Goal: Task Accomplishment & Management: Use online tool/utility

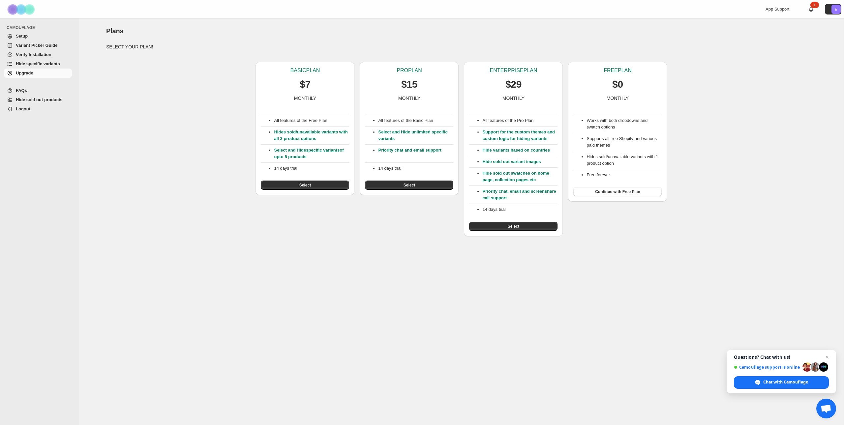
click at [498, 154] on p "Hide variants based on countries" at bounding box center [519, 150] width 75 height 7
click at [410, 154] on p "Priority chat and email support" at bounding box center [415, 153] width 75 height 13
click at [512, 229] on span "Select" at bounding box center [514, 226] width 12 height 5
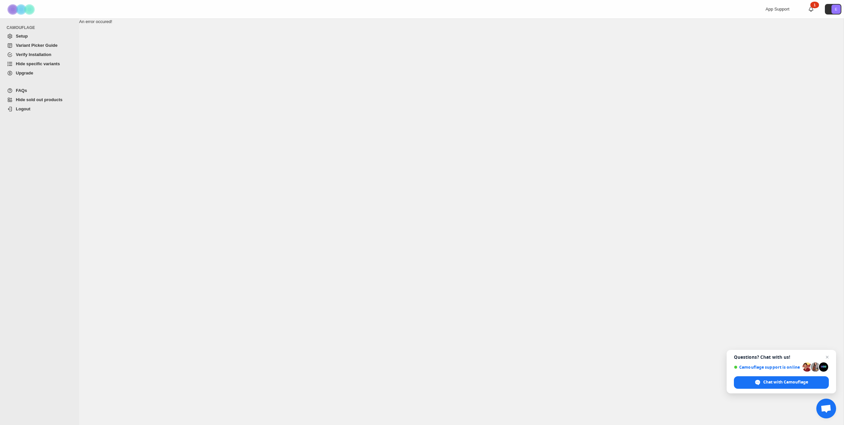
click at [33, 33] on span "Setup" at bounding box center [43, 36] width 55 height 7
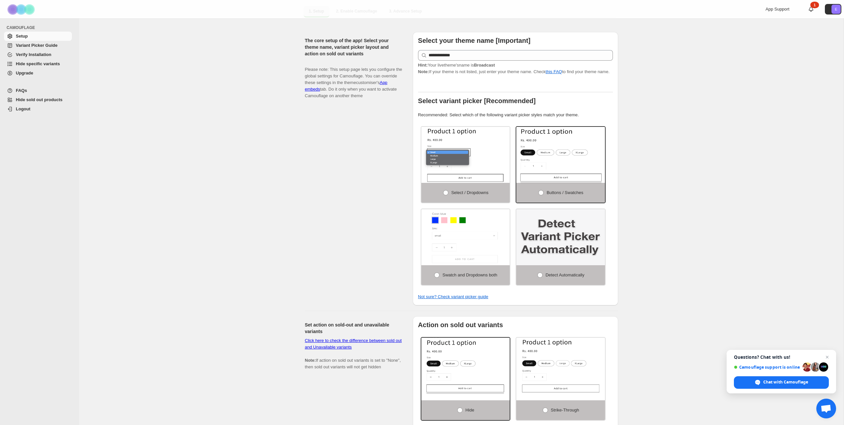
scroll to position [165, 0]
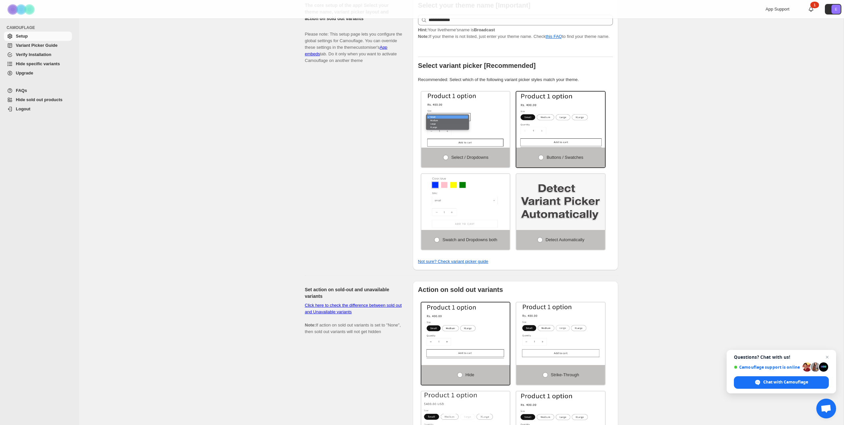
click at [585, 205] on img at bounding box center [560, 202] width 89 height 56
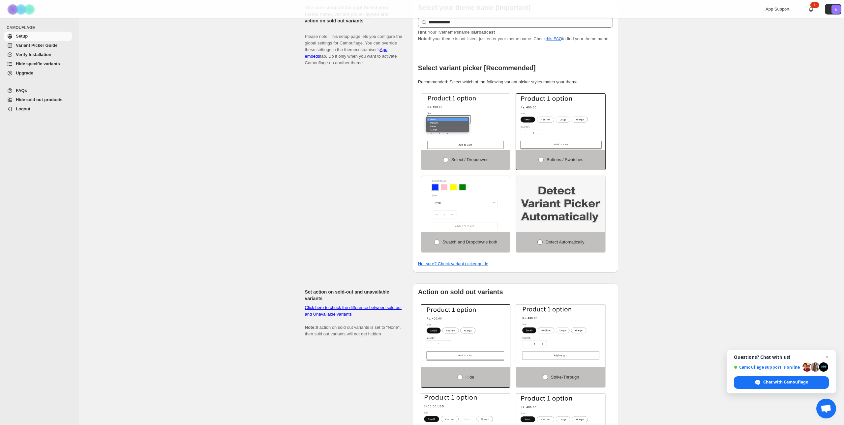
click at [548, 244] on span "Detect Automatically" at bounding box center [565, 242] width 39 height 5
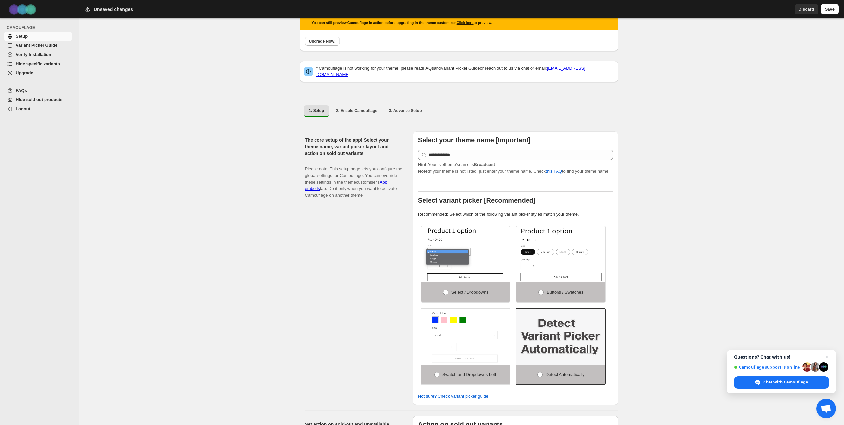
scroll to position [0, 0]
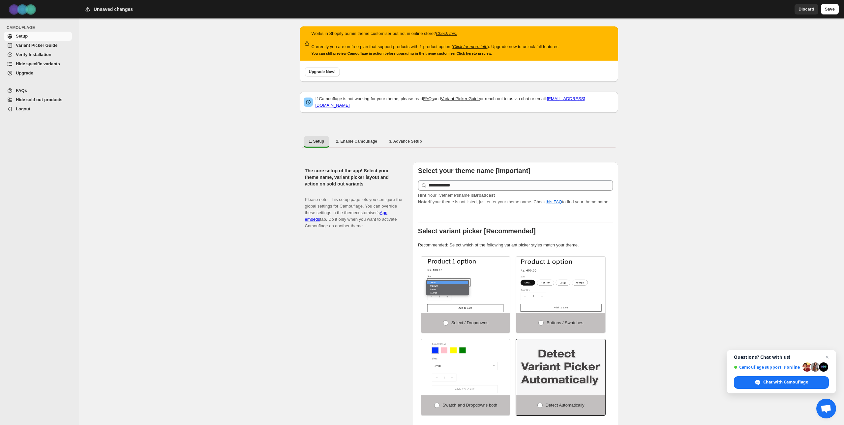
click at [49, 57] on span "Verify Installation" at bounding box center [43, 54] width 55 height 7
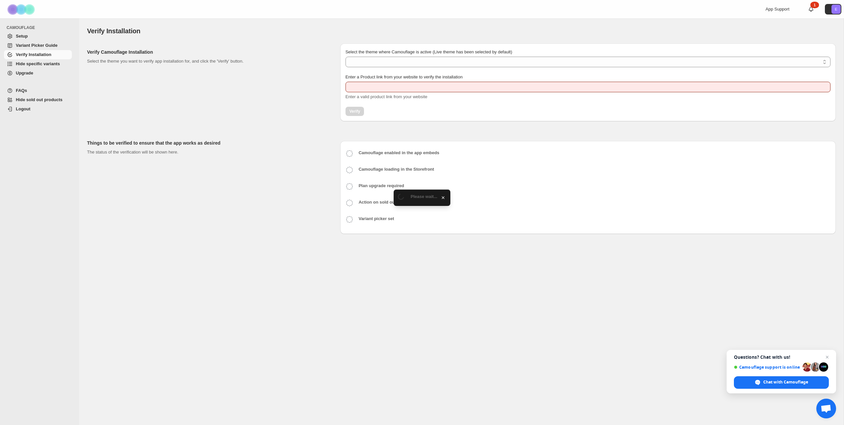
type input "**********"
click at [40, 68] on link "Hide specific variants" at bounding box center [38, 63] width 68 height 9
select select "**********"
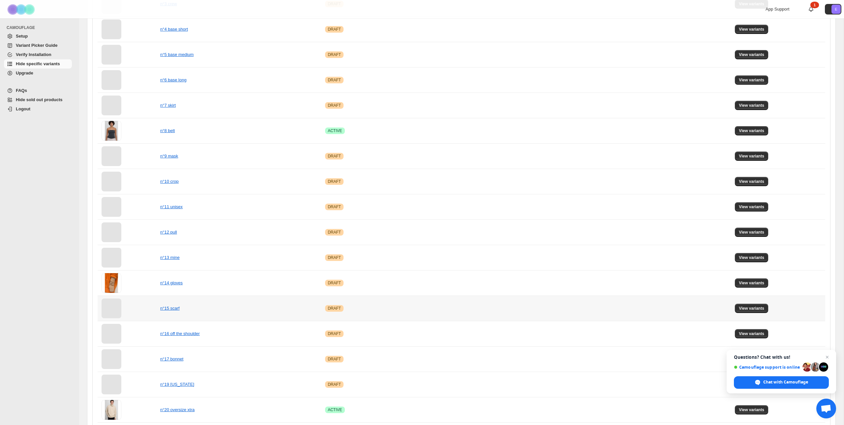
scroll to position [300, 0]
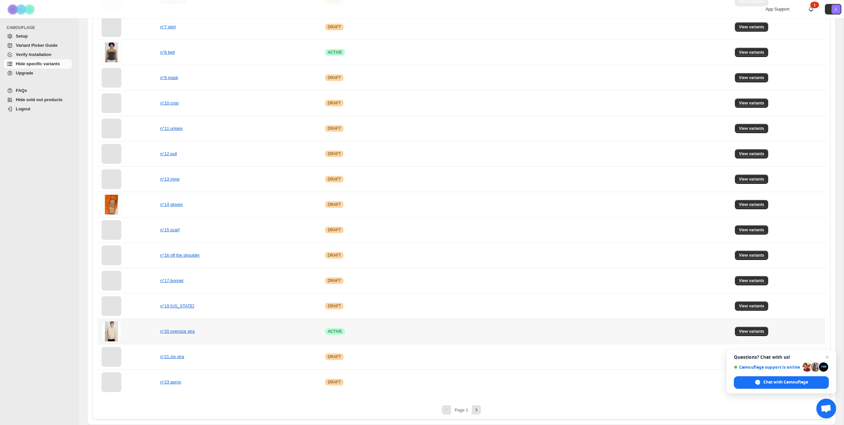
click at [506, 332] on td at bounding box center [513, 331] width 139 height 25
click at [764, 333] on span "View variants" at bounding box center [751, 331] width 25 height 5
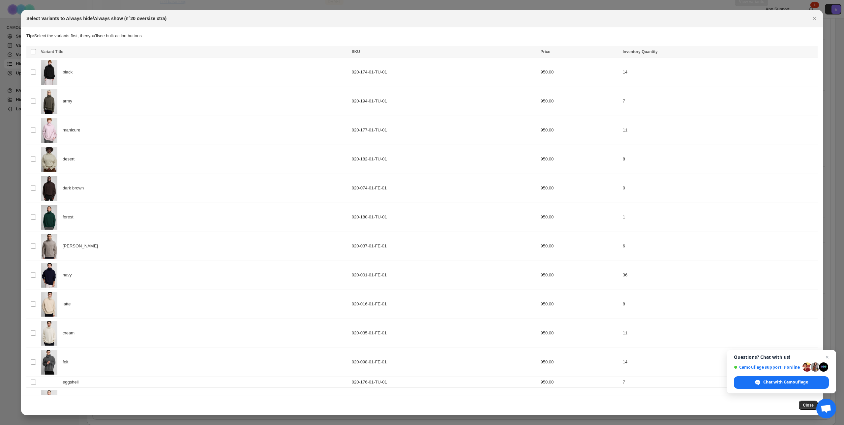
click at [815, 18] on icon "Close" at bounding box center [814, 18] width 7 height 7
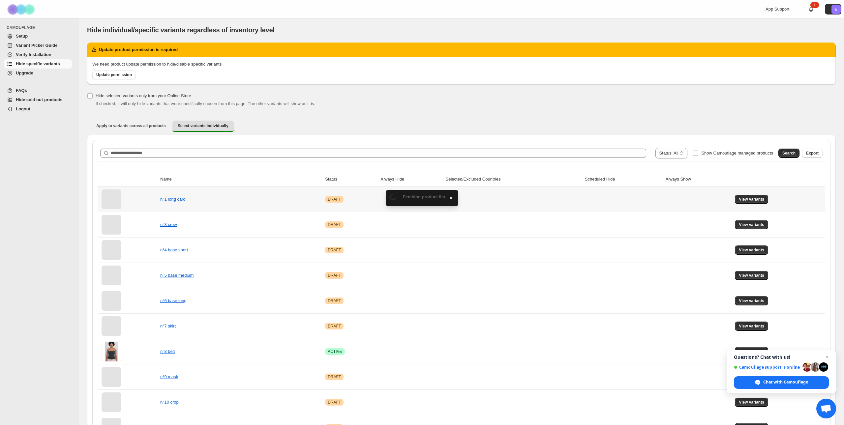
scroll to position [0, 0]
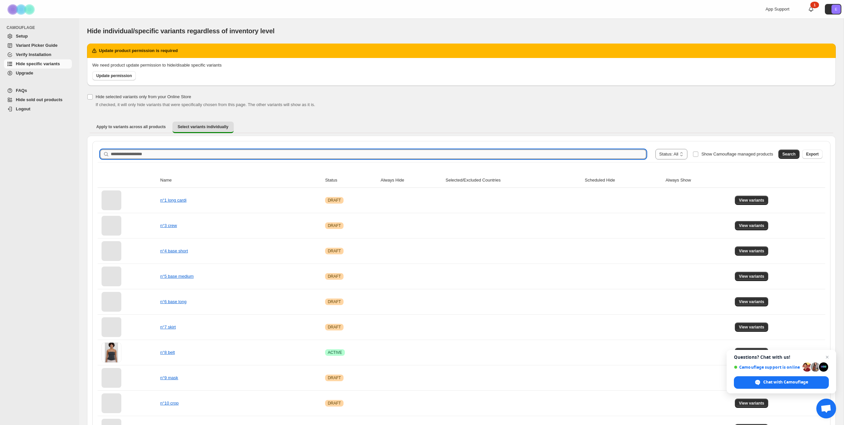
click at [228, 156] on input "Search product name" at bounding box center [378, 154] width 535 height 9
type input "*****"
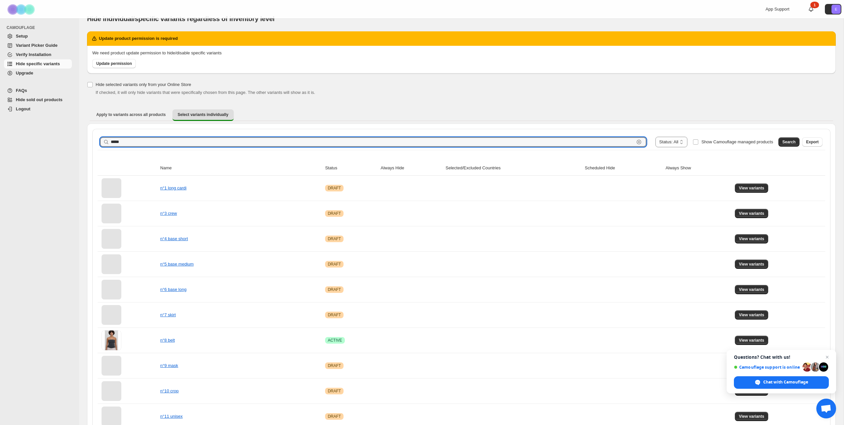
scroll to position [13, 0]
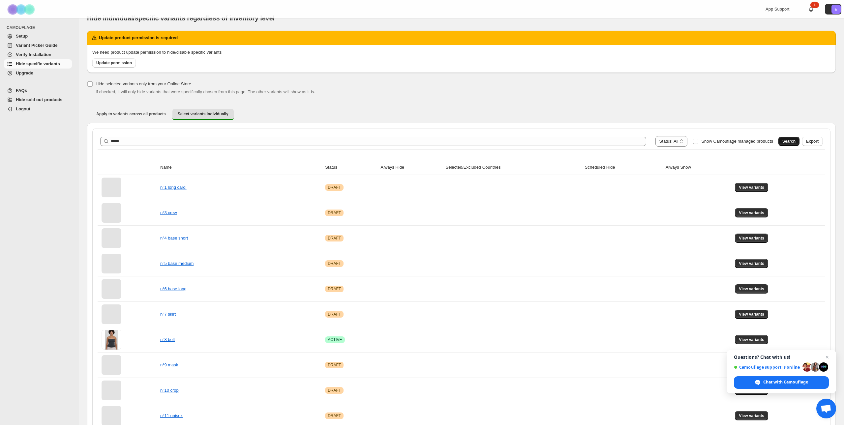
click at [783, 141] on span "Search" at bounding box center [788, 141] width 13 height 5
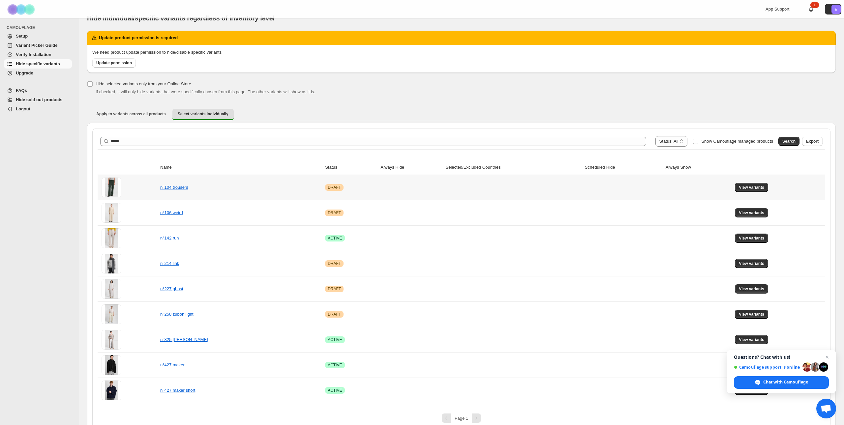
scroll to position [21, 0]
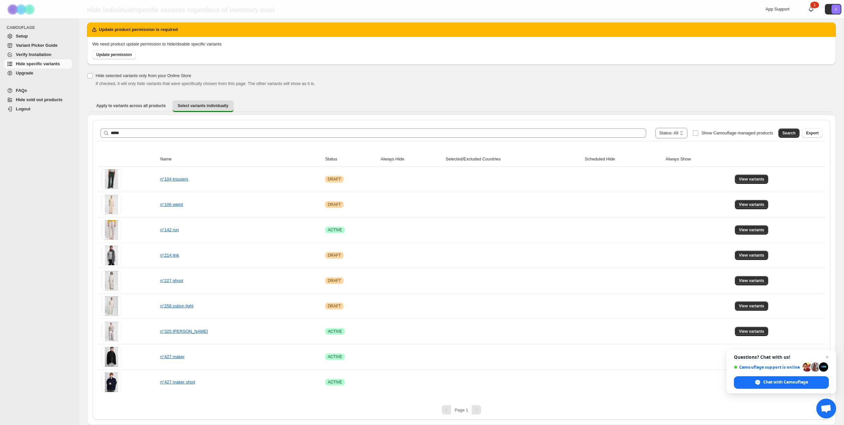
click at [827, 355] on span "Open chat" at bounding box center [827, 357] width 8 height 8
click at [756, 358] on span "View variants" at bounding box center [751, 356] width 25 height 5
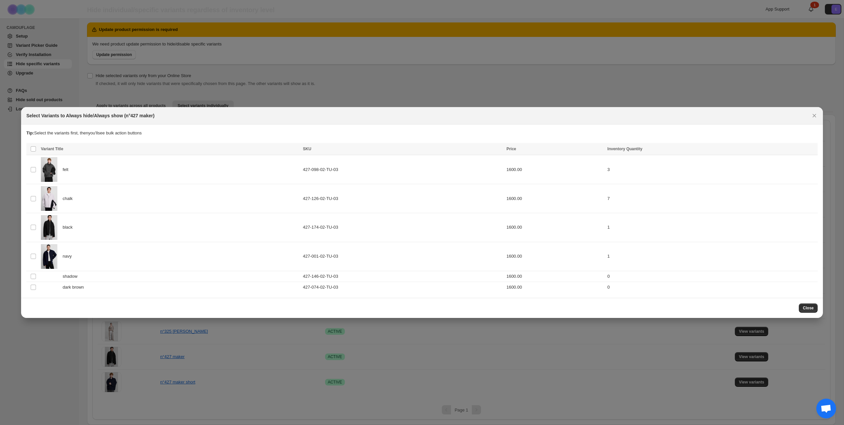
scroll to position [0, 0]
click at [205, 223] on div "black" at bounding box center [170, 227] width 258 height 25
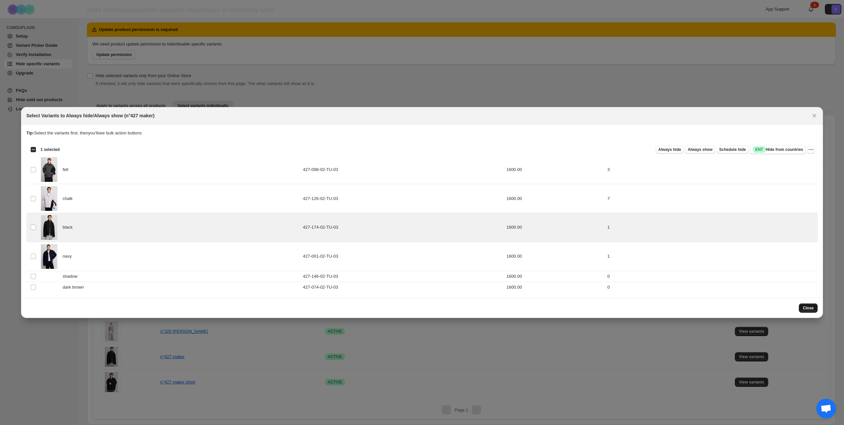
click at [808, 307] on span "Close" at bounding box center [808, 308] width 11 height 5
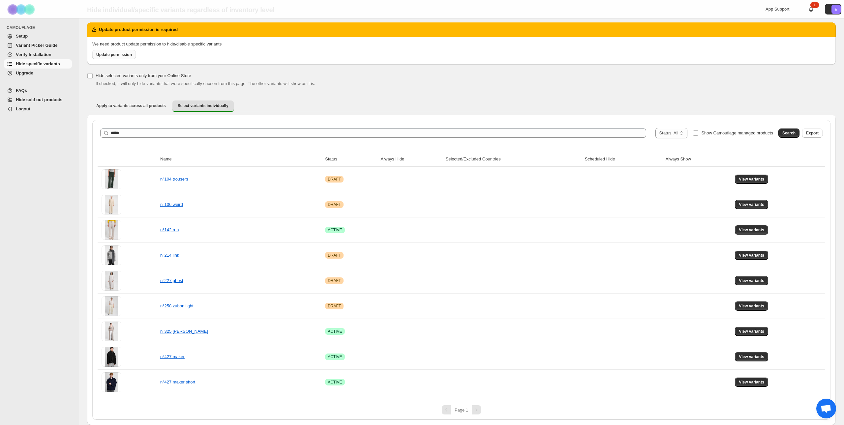
click at [127, 55] on span "Update permission" at bounding box center [114, 54] width 36 height 5
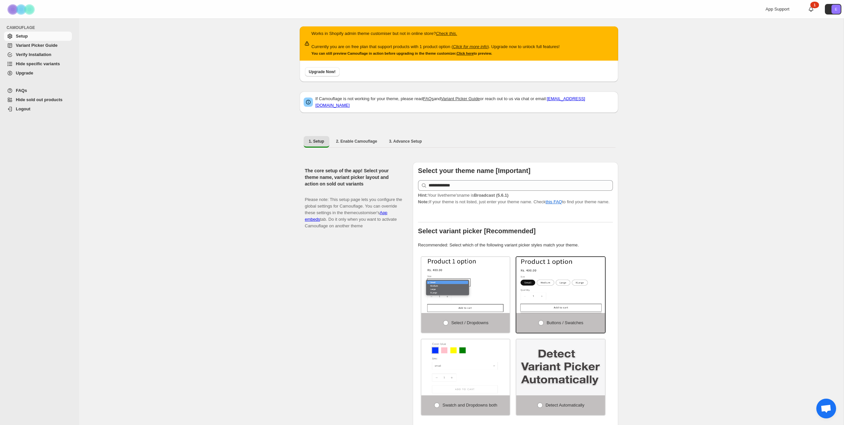
click at [817, 9] on div "App Support 1 E" at bounding box center [804, 9] width 78 height 18
click at [813, 9] on icon at bounding box center [811, 9] width 7 height 7
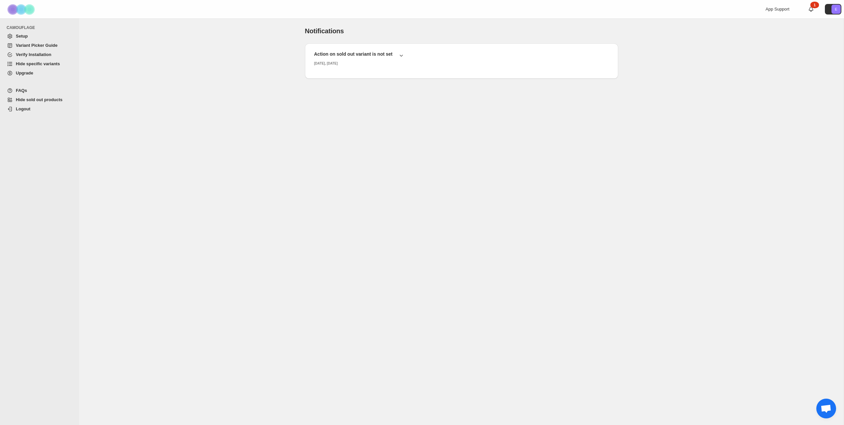
click at [40, 38] on span "Setup" at bounding box center [43, 36] width 55 height 7
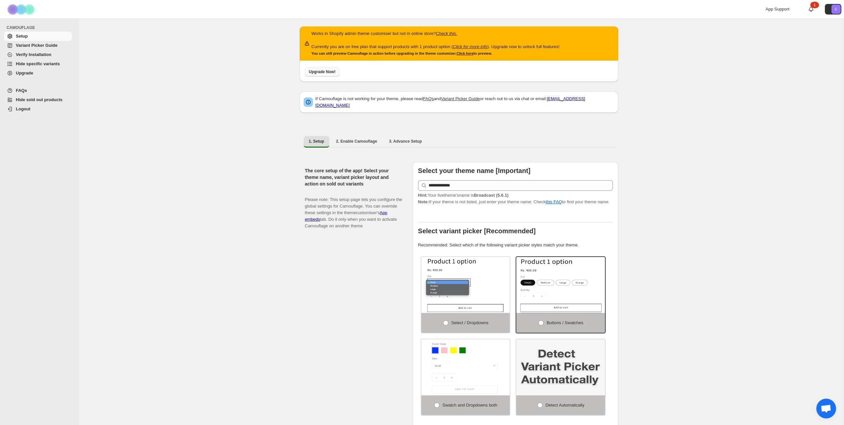
click at [327, 70] on span "Upgrade Now!" at bounding box center [322, 71] width 27 height 5
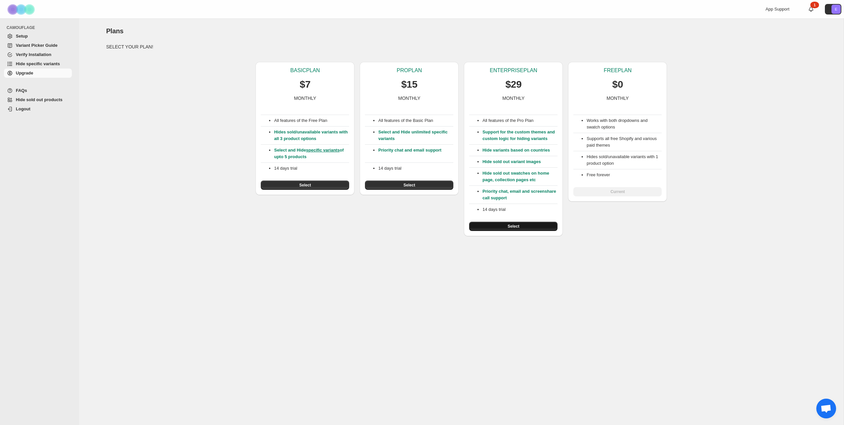
click at [521, 231] on button "Select" at bounding box center [513, 226] width 88 height 9
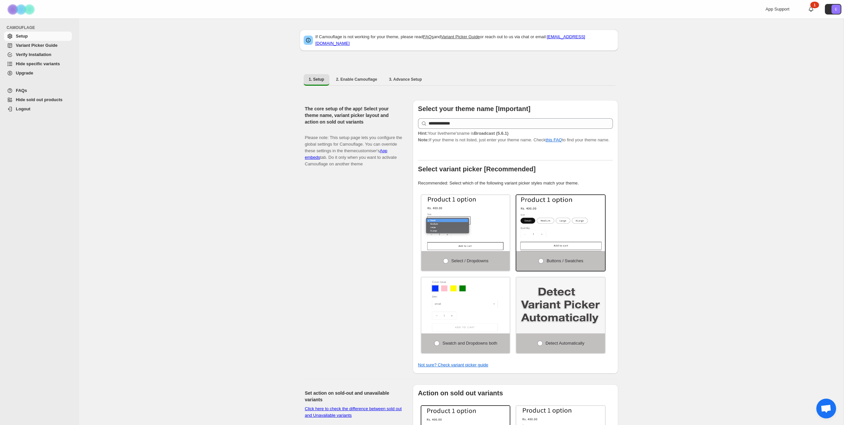
click at [39, 63] on span "Hide specific variants" at bounding box center [38, 63] width 44 height 5
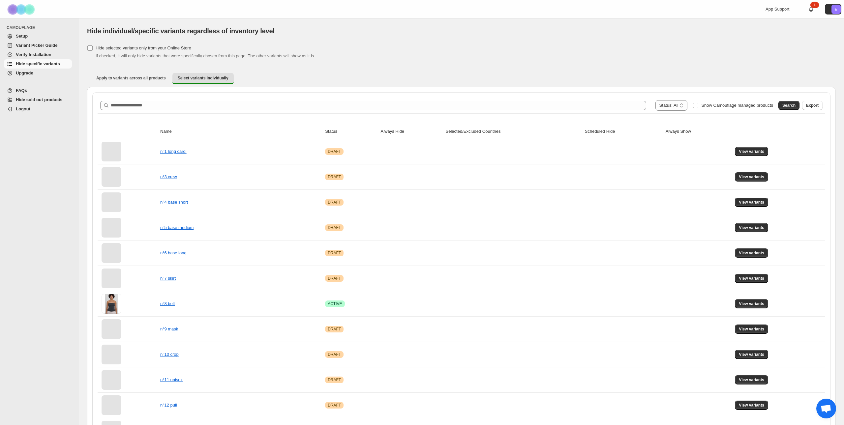
click at [167, 49] on span "Hide selected variants only from your Online Store" at bounding box center [144, 47] width 96 height 5
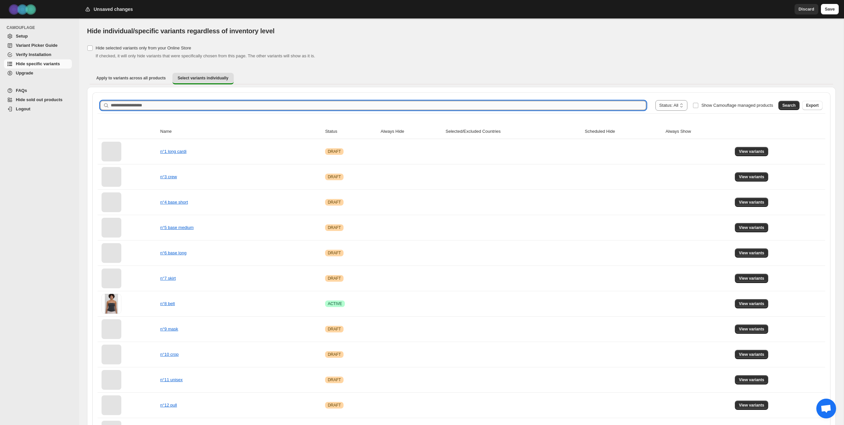
click at [202, 104] on input "Search product name" at bounding box center [378, 105] width 535 height 9
type input "*****"
click at [793, 107] on span "Search" at bounding box center [788, 105] width 13 height 5
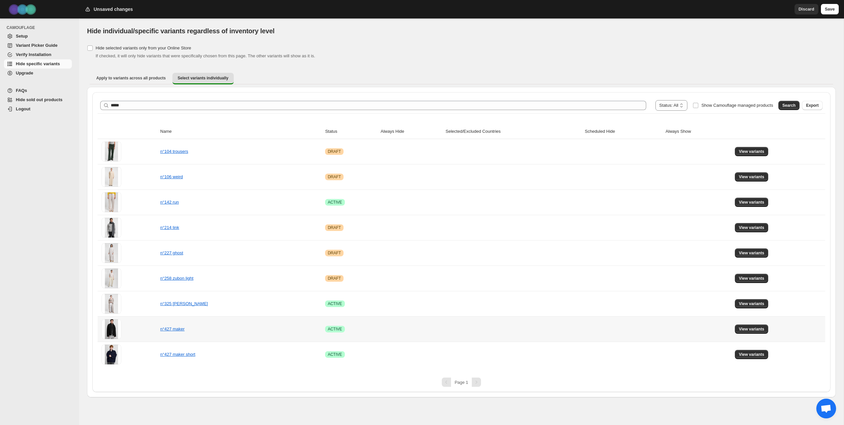
click at [394, 330] on td at bounding box center [411, 328] width 65 height 25
click at [750, 330] on span "View variants" at bounding box center [751, 329] width 25 height 5
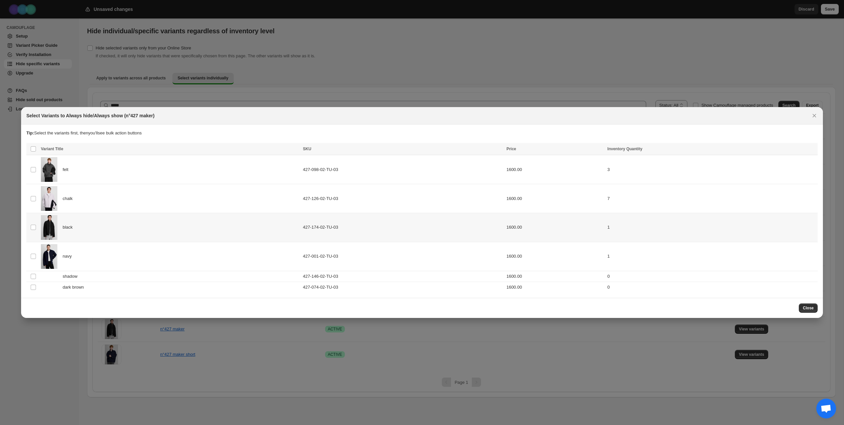
click at [391, 232] on td "427-174-02-TU-03" at bounding box center [402, 227] width 203 height 29
click at [814, 116] on icon "Close" at bounding box center [815, 116] width 4 height 4
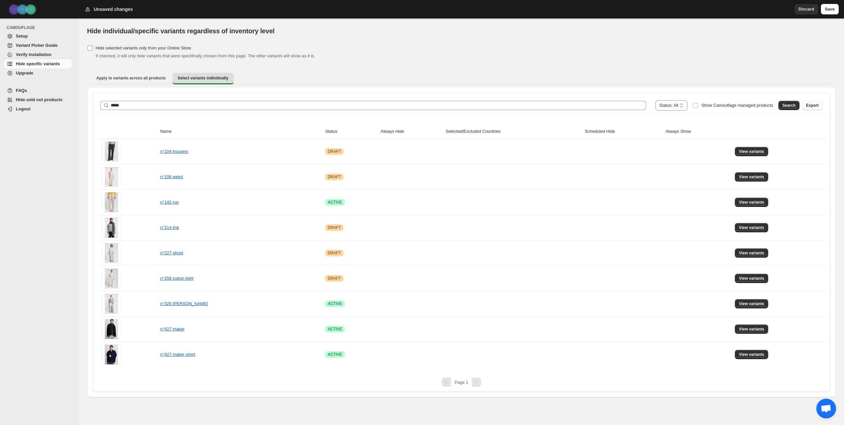
click at [161, 47] on span "Hide selected variants only from your Online Store" at bounding box center [144, 47] width 96 height 5
click at [755, 331] on span "View variants" at bounding box center [751, 329] width 25 height 5
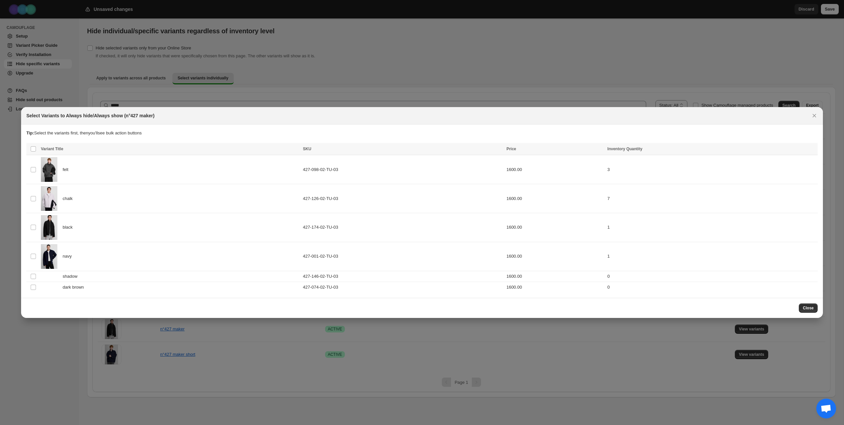
click at [816, 115] on icon "Close" at bounding box center [814, 115] width 7 height 7
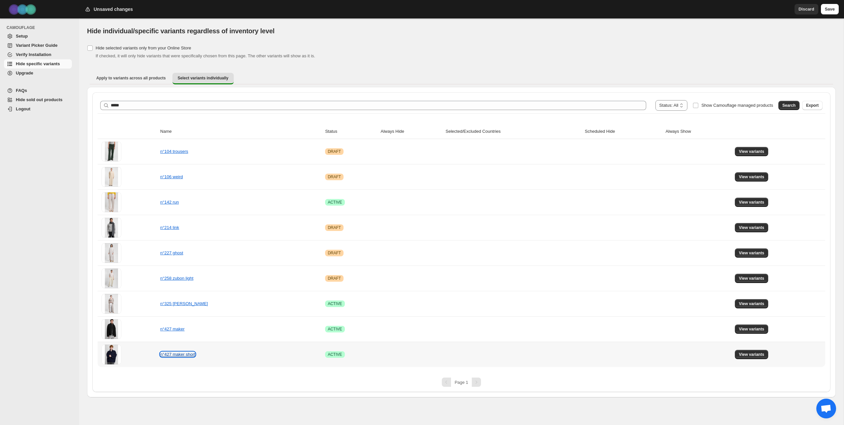
click at [188, 357] on link "n°427 maker short" at bounding box center [177, 354] width 35 height 5
click at [670, 106] on select "**********" at bounding box center [671, 105] width 32 height 11
click at [655, 100] on select "**********" at bounding box center [671, 105] width 32 height 11
click at [236, 331] on td "n°427 maker" at bounding box center [240, 328] width 165 height 25
click at [757, 331] on span "View variants" at bounding box center [751, 329] width 25 height 5
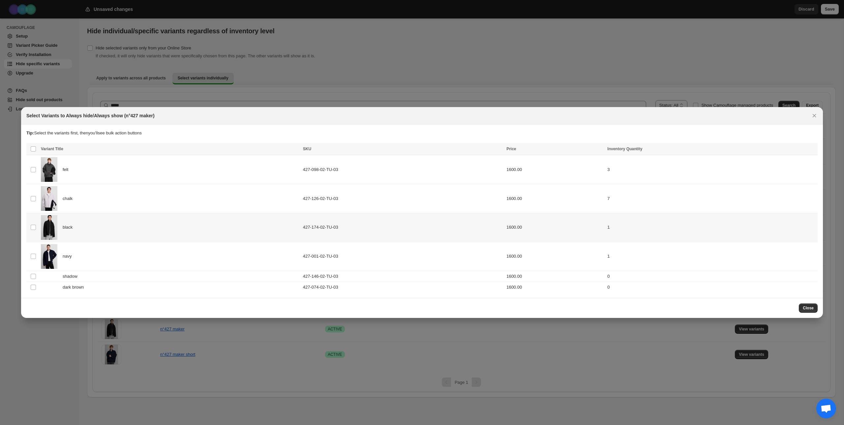
click at [497, 223] on td "427-174-02-TU-03" at bounding box center [402, 227] width 203 height 29
click at [813, 152] on icon "More actions" at bounding box center [811, 149] width 7 height 7
click at [816, 114] on icon "Close" at bounding box center [814, 115] width 7 height 7
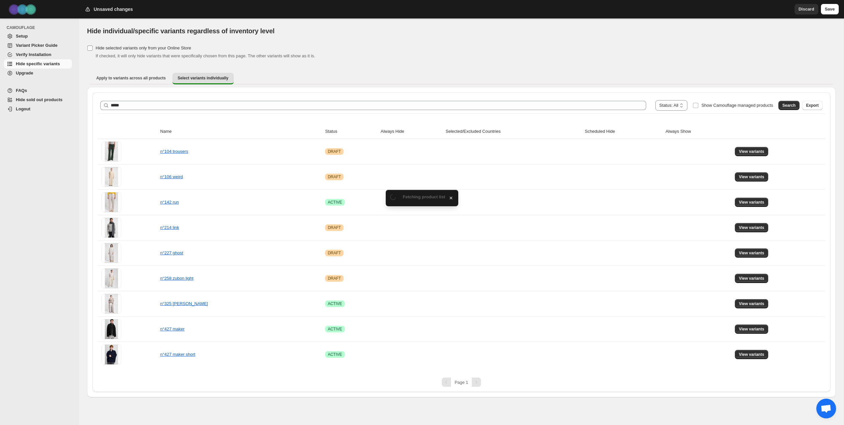
click at [167, 48] on span "Hide selected variants only from your Online Store" at bounding box center [144, 47] width 96 height 5
click at [756, 330] on span "View variants" at bounding box center [751, 329] width 25 height 5
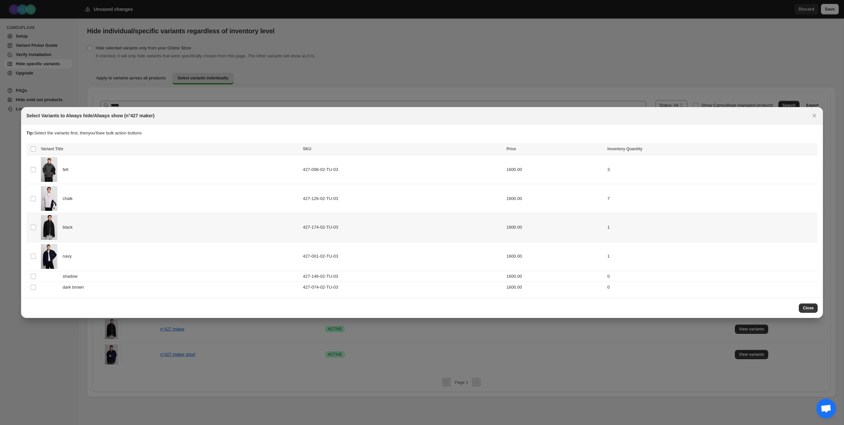
click at [522, 231] on td "1600.00" at bounding box center [554, 227] width 101 height 29
click at [812, 149] on icon "More actions" at bounding box center [811, 149] width 7 height 7
click at [788, 141] on div "Tip: Select the variants first, then you'll see bulk action buttons" at bounding box center [421, 136] width 791 height 13
click at [782, 150] on span "Success ENT Hide from countries" at bounding box center [778, 149] width 50 height 7
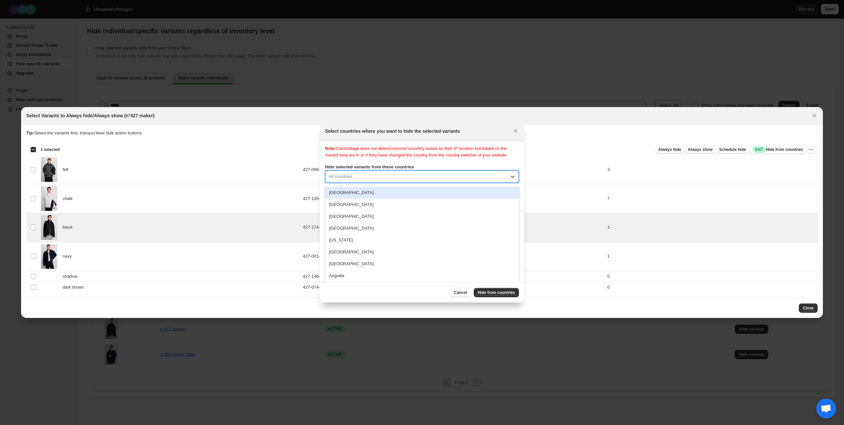
scroll to position [9, 0]
click at [427, 182] on div "Note: Camouflage does not detect customer's country based on their IP location …" at bounding box center [422, 209] width 194 height 132
click at [435, 174] on div "Note: Camouflage does not detect customer's country based on their IP location …" at bounding box center [422, 211] width 194 height 132
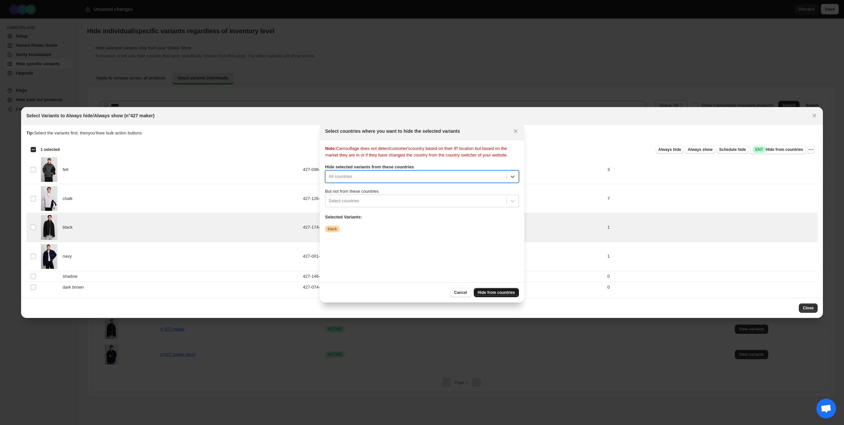
click at [488, 291] on span "Hide from countries" at bounding box center [496, 292] width 37 height 5
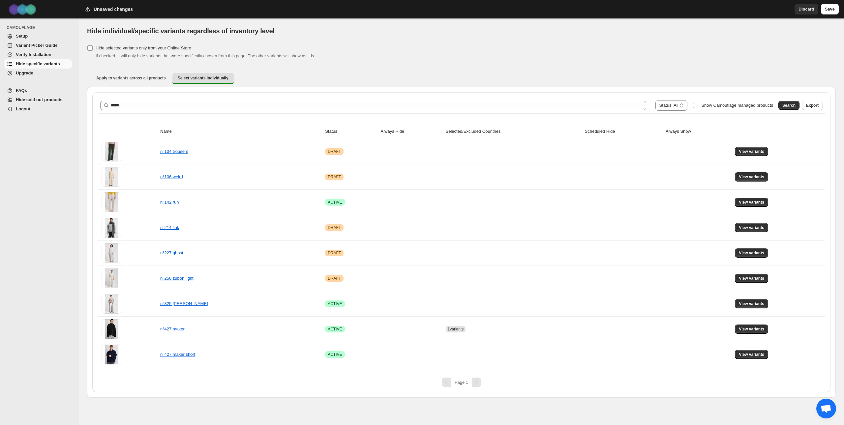
click at [167, 45] on span "Hide selected variants only from your Online Store" at bounding box center [144, 47] width 96 height 5
click at [114, 53] on div "If checked, it will only hide variants that were specifically chosen from this …" at bounding box center [466, 56] width 740 height 7
drag, startPoint x: 116, startPoint y: 48, endPoint x: 122, endPoint y: 47, distance: 6.0
click at [116, 48] on span "Hide selected variants only from your Online Store" at bounding box center [144, 47] width 96 height 5
click at [826, 10] on span "Save" at bounding box center [830, 9] width 10 height 7
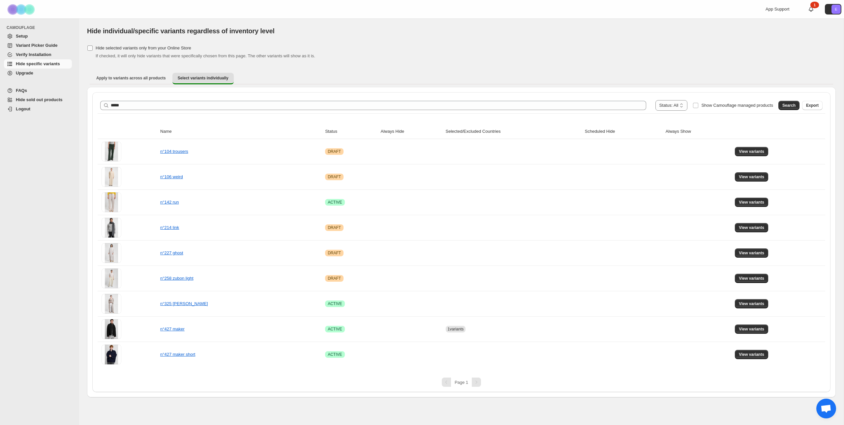
click at [131, 50] on span "Hide selected variants only from your Online Store" at bounding box center [144, 47] width 96 height 5
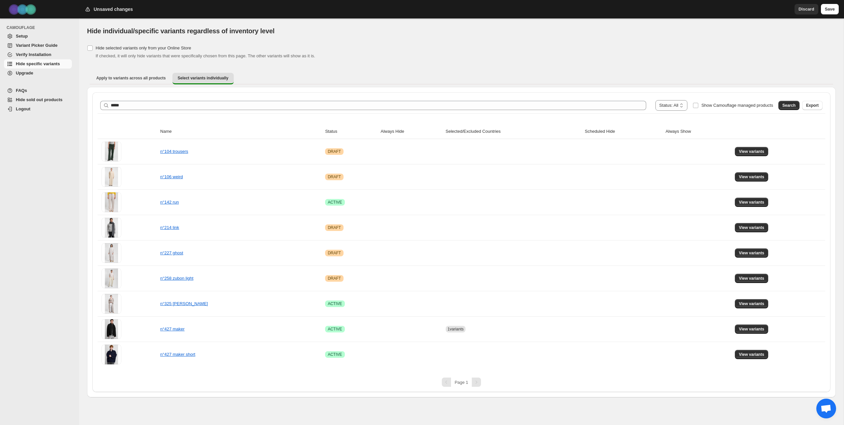
click at [829, 11] on span "Save" at bounding box center [830, 9] width 10 height 7
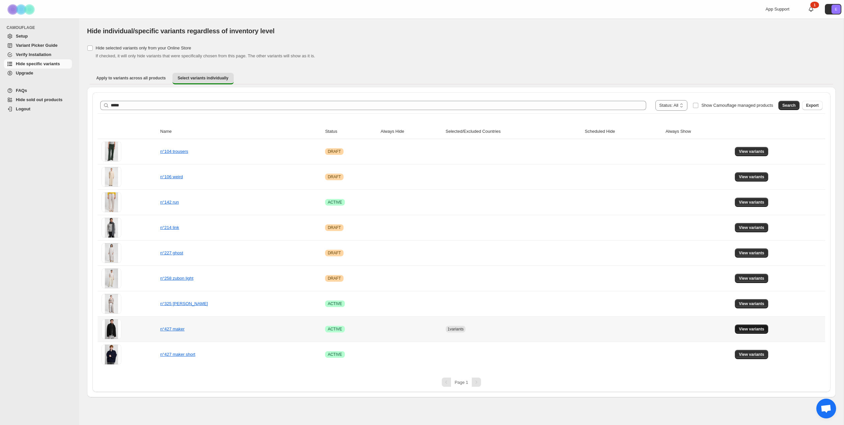
click at [740, 331] on span "View variants" at bounding box center [751, 329] width 25 height 5
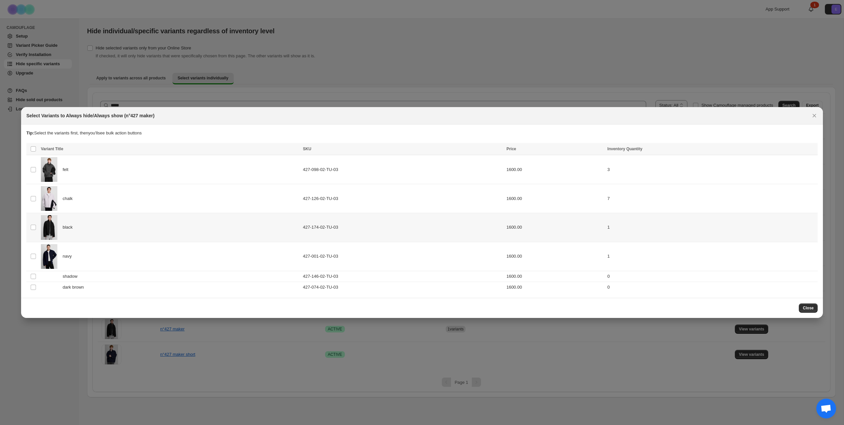
click at [134, 225] on div "black" at bounding box center [170, 227] width 258 height 25
click at [797, 149] on span "Success ENT Hide from countries" at bounding box center [778, 149] width 50 height 7
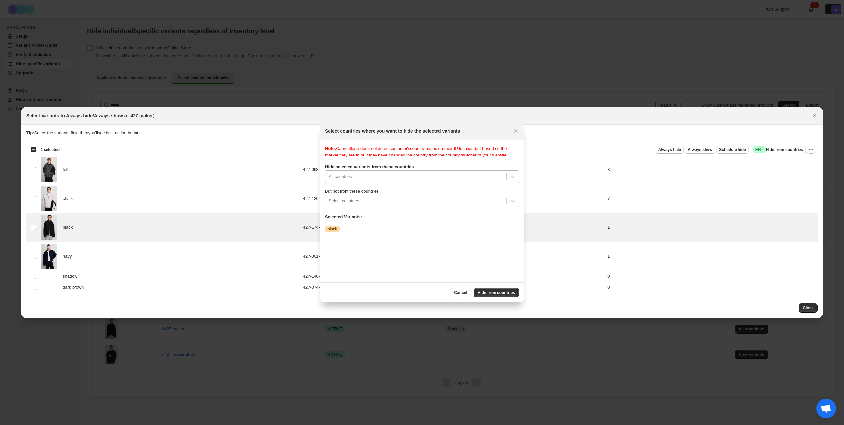
click at [450, 181] on div "All countries" at bounding box center [422, 176] width 194 height 13
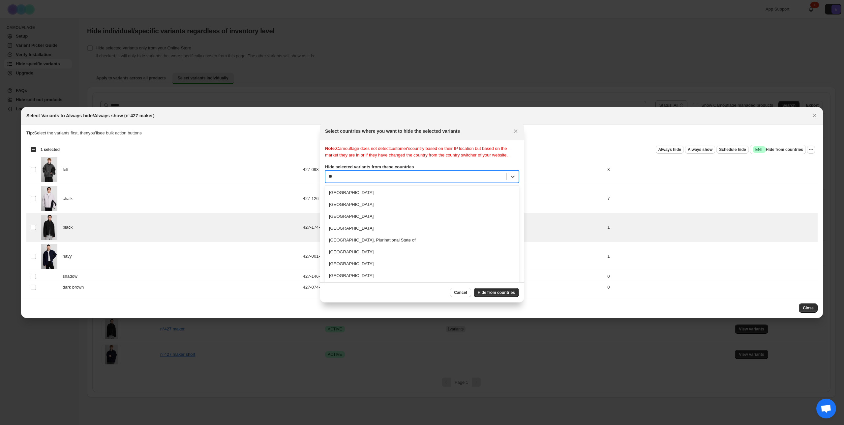
type input "*"
click at [517, 134] on icon "Close" at bounding box center [515, 131] width 7 height 7
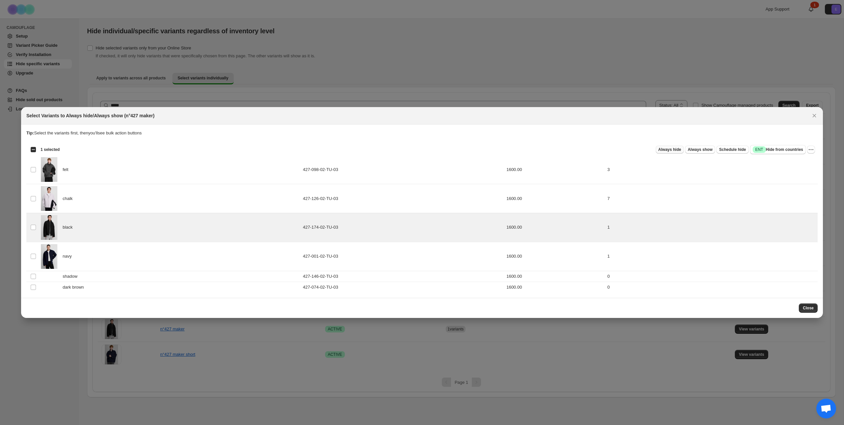
click at [660, 149] on span "Always hide" at bounding box center [669, 149] width 23 height 5
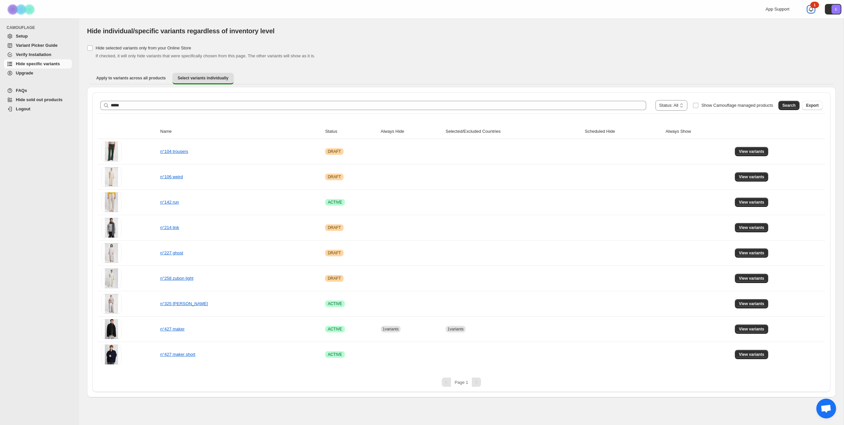
click at [813, 5] on div "1" at bounding box center [814, 5] width 9 height 7
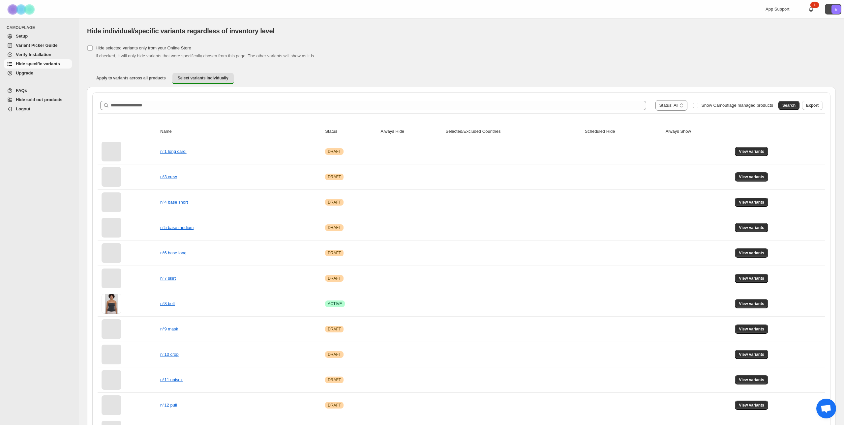
click at [832, 10] on icon "E" at bounding box center [835, 9] width 9 height 9
click at [55, 109] on span "Logout" at bounding box center [43, 109] width 55 height 7
